Goal: Information Seeking & Learning: Learn about a topic

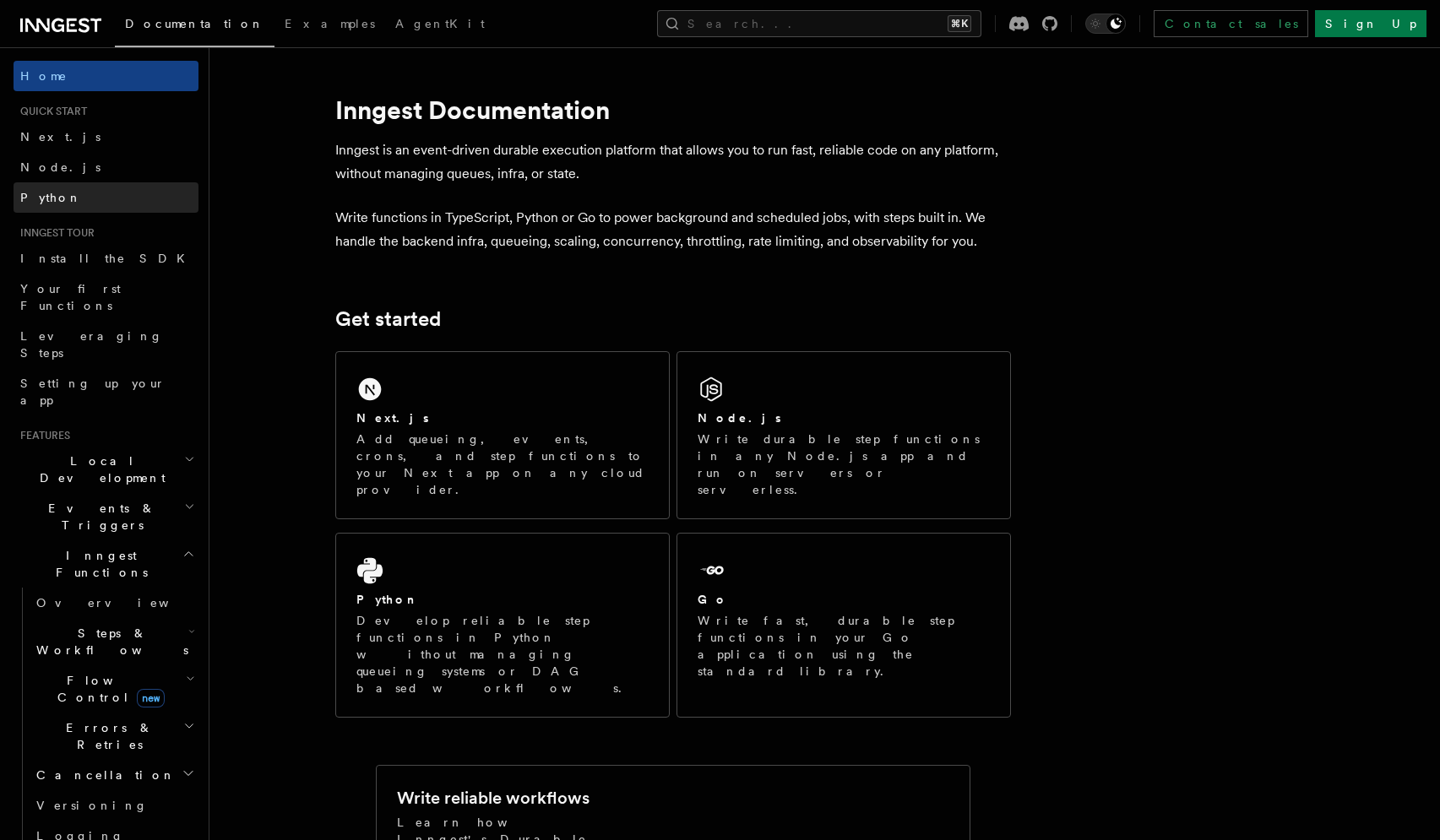
scroll to position [511, 0]
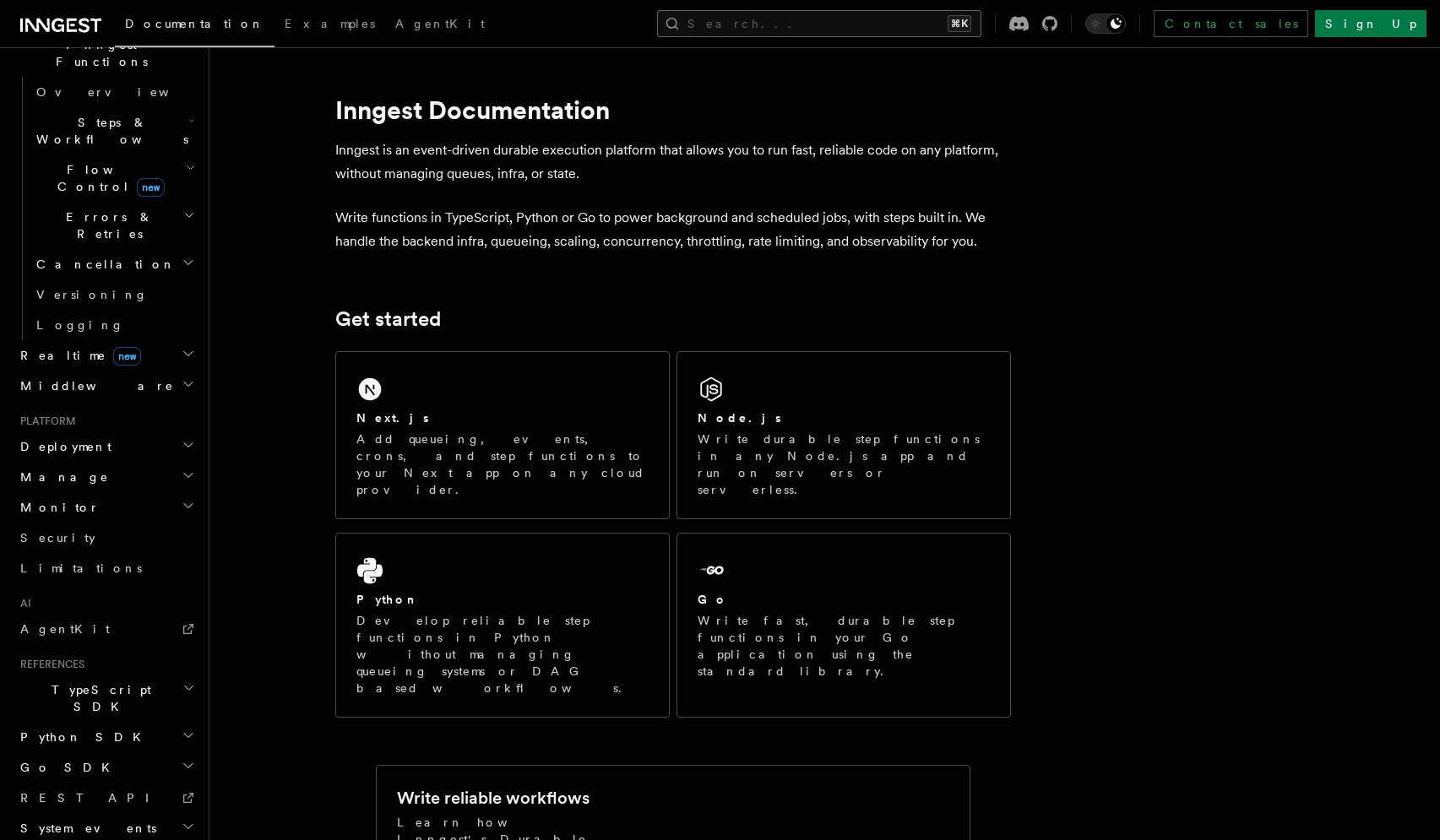
click at [858, 20] on button "Search... ⌘K" at bounding box center [819, 24] width 324 height 27
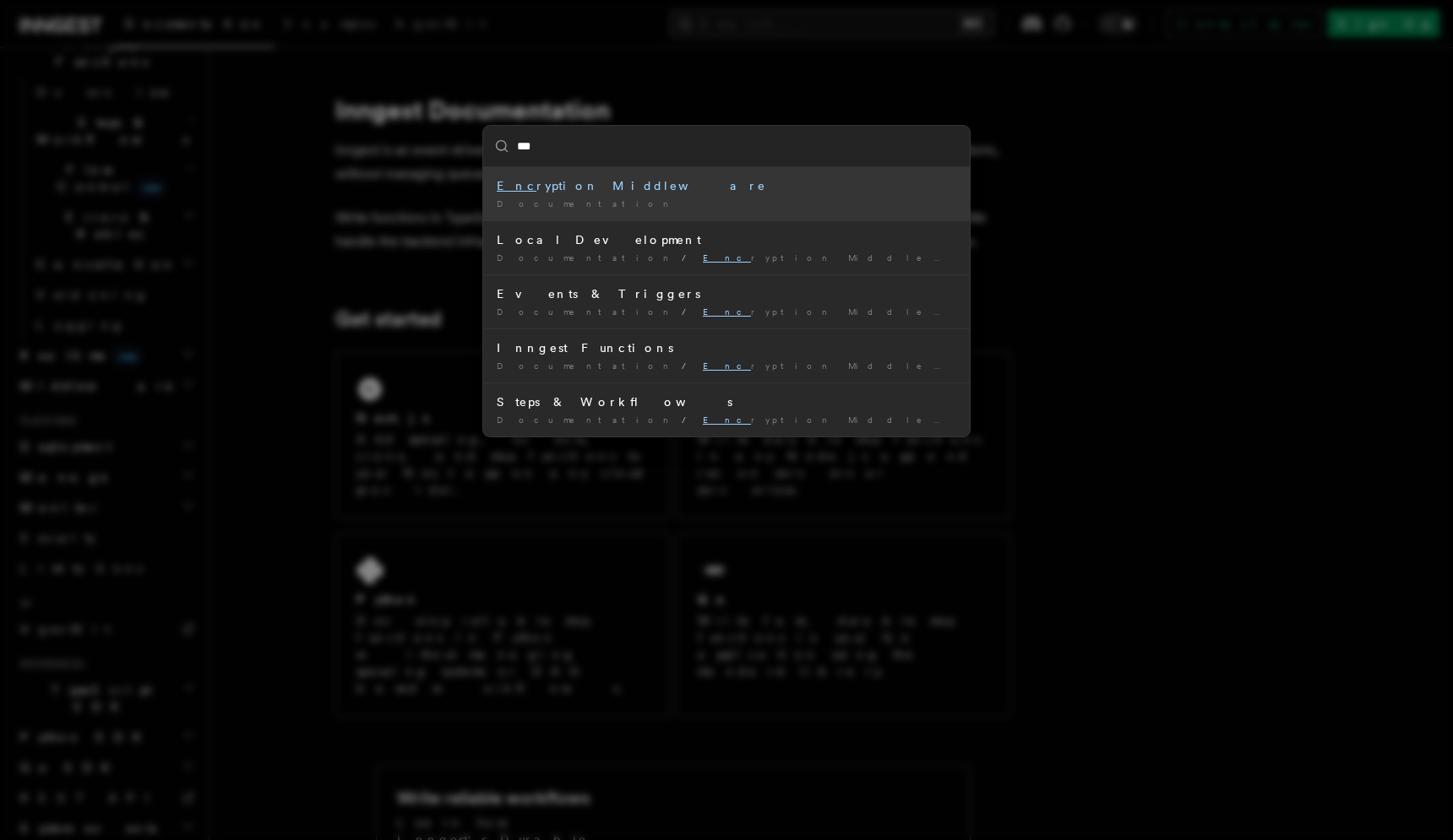
type input "****"
click at [721, 194] on div "Encr yption Middleware" at bounding box center [727, 186] width 460 height 17
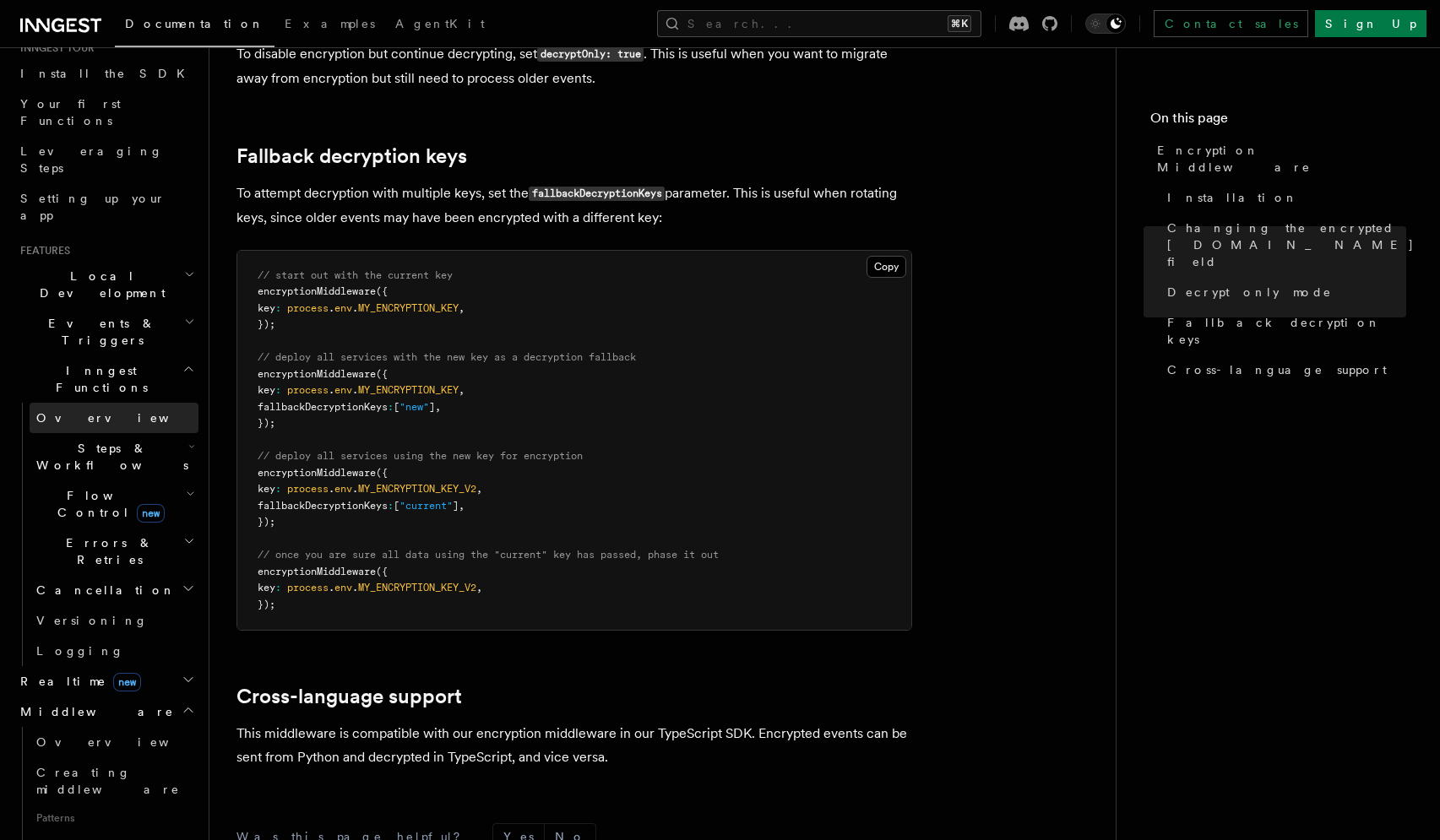
scroll to position [139, 0]
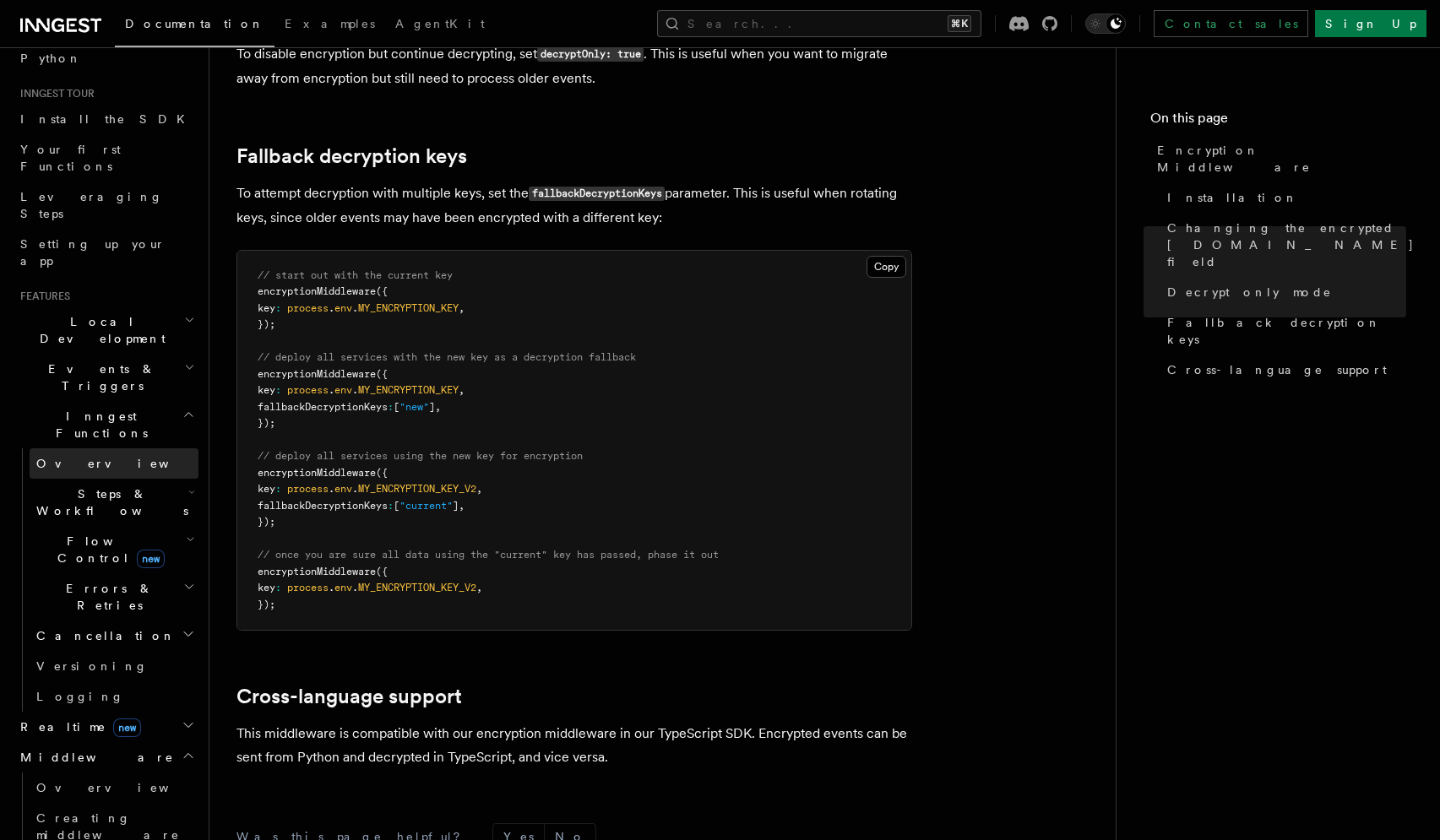
click at [72, 448] on link "Overview" at bounding box center [114, 463] width 169 height 31
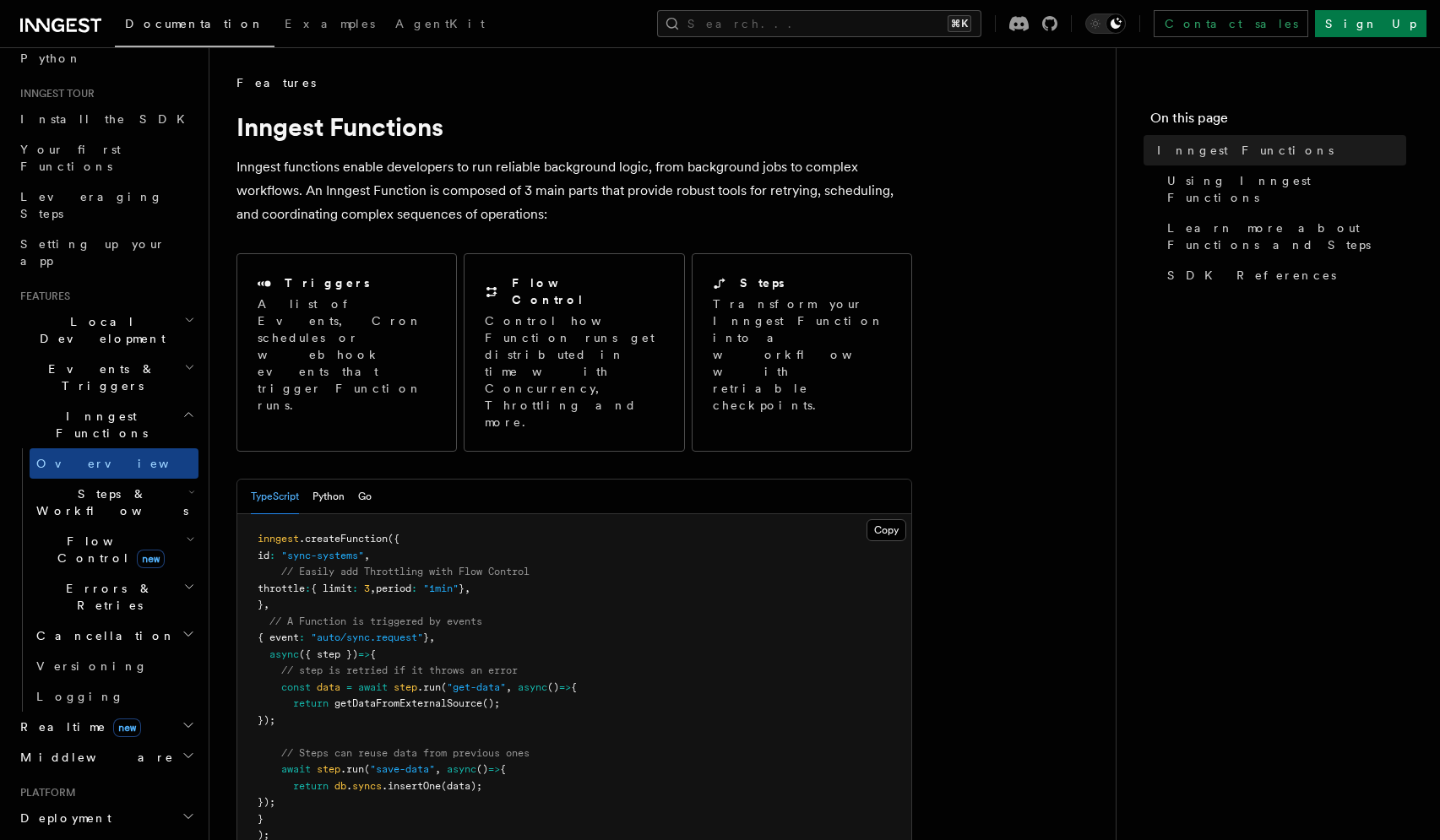
click at [94, 627] on span "Cancellation" at bounding box center [102, 635] width 146 height 17
click at [97, 660] on span "Overview" at bounding box center [139, 666] width 174 height 14
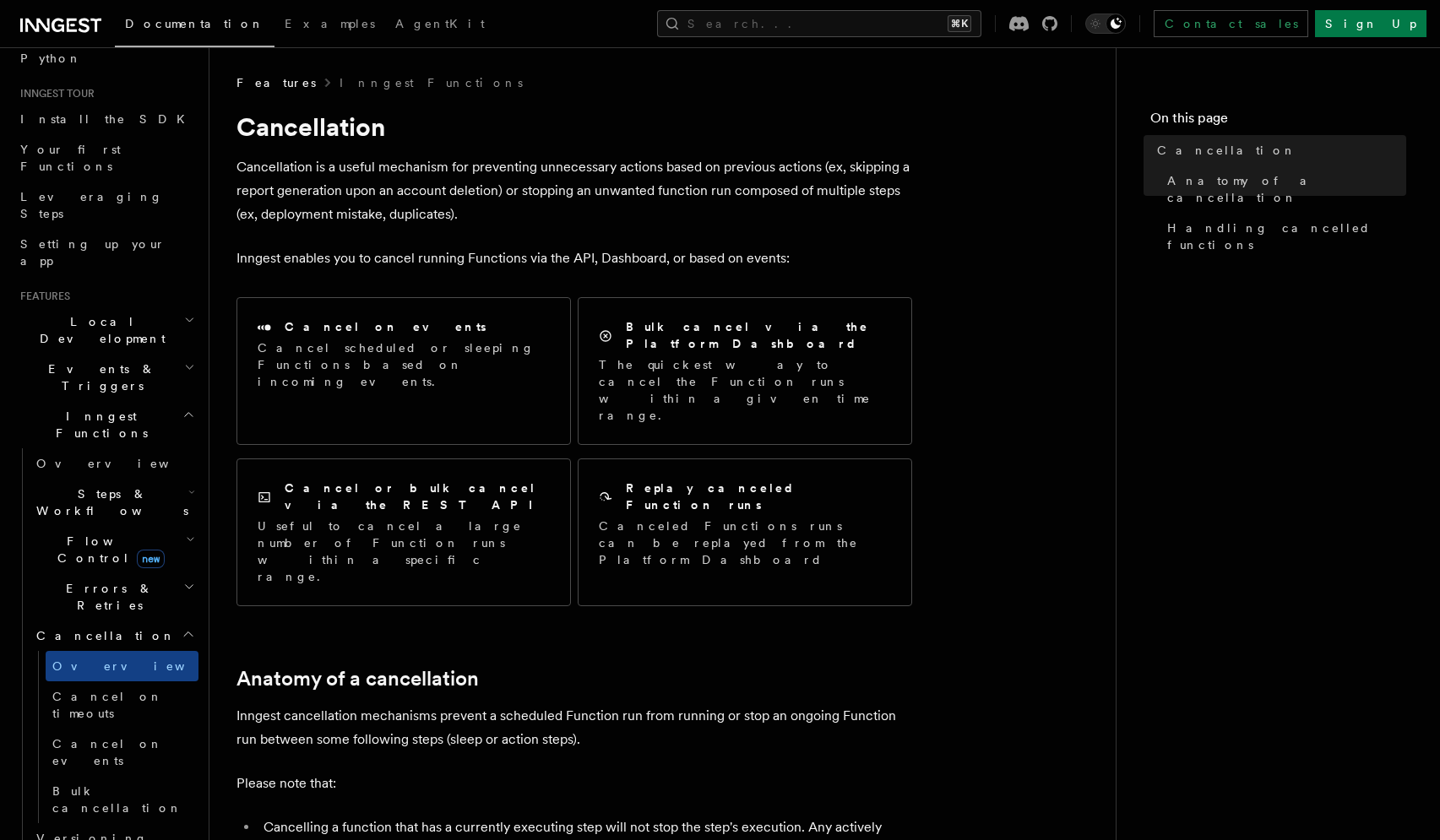
drag, startPoint x: 791, startPoint y: 782, endPoint x: 762, endPoint y: 784, distance: 29.1
copy li "queu"
